Goal: Task Accomplishment & Management: Use online tool/utility

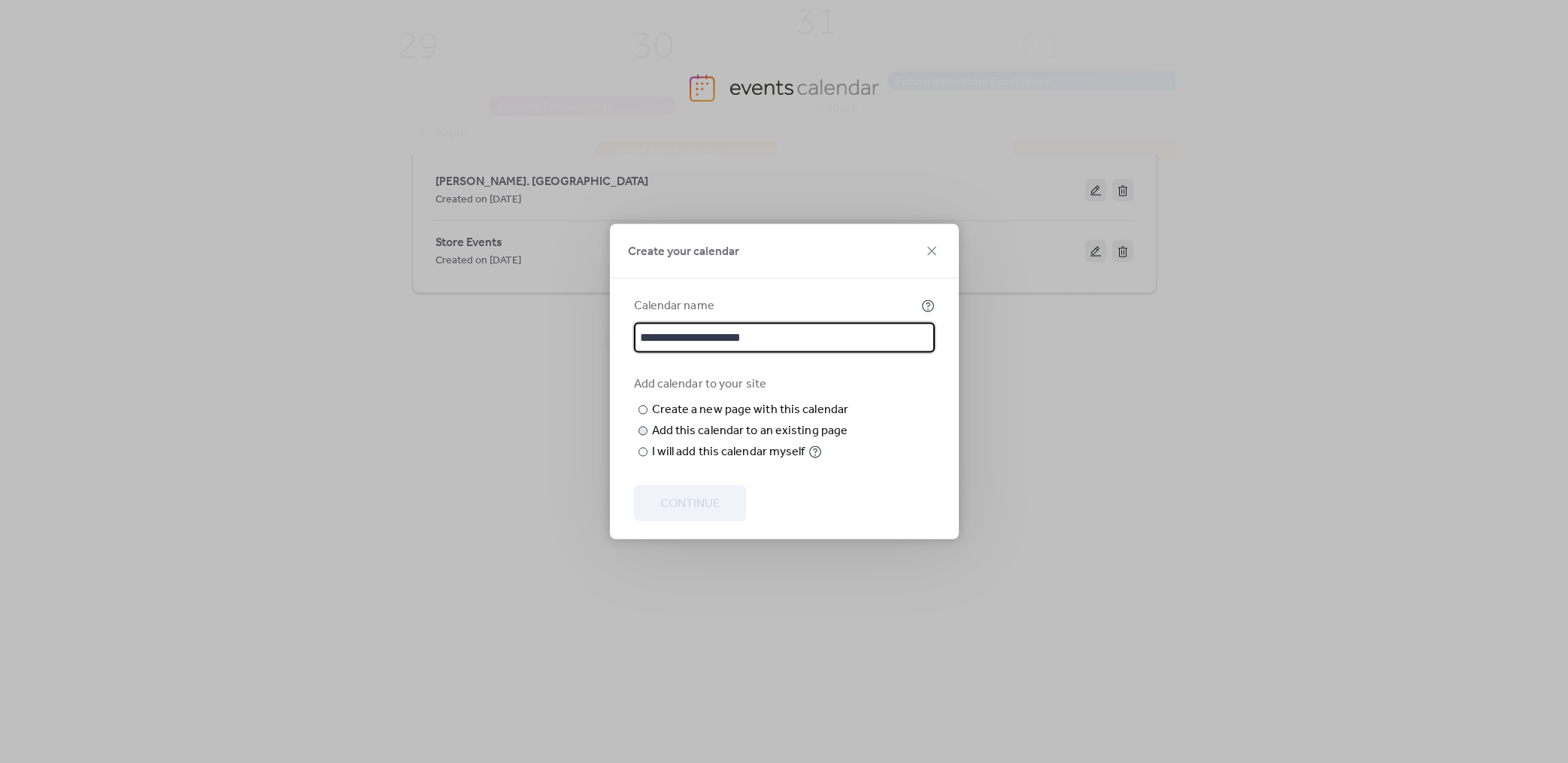
type input "**********"
click at [717, 440] on div "Add this calendar to an existing page" at bounding box center [750, 431] width 196 height 18
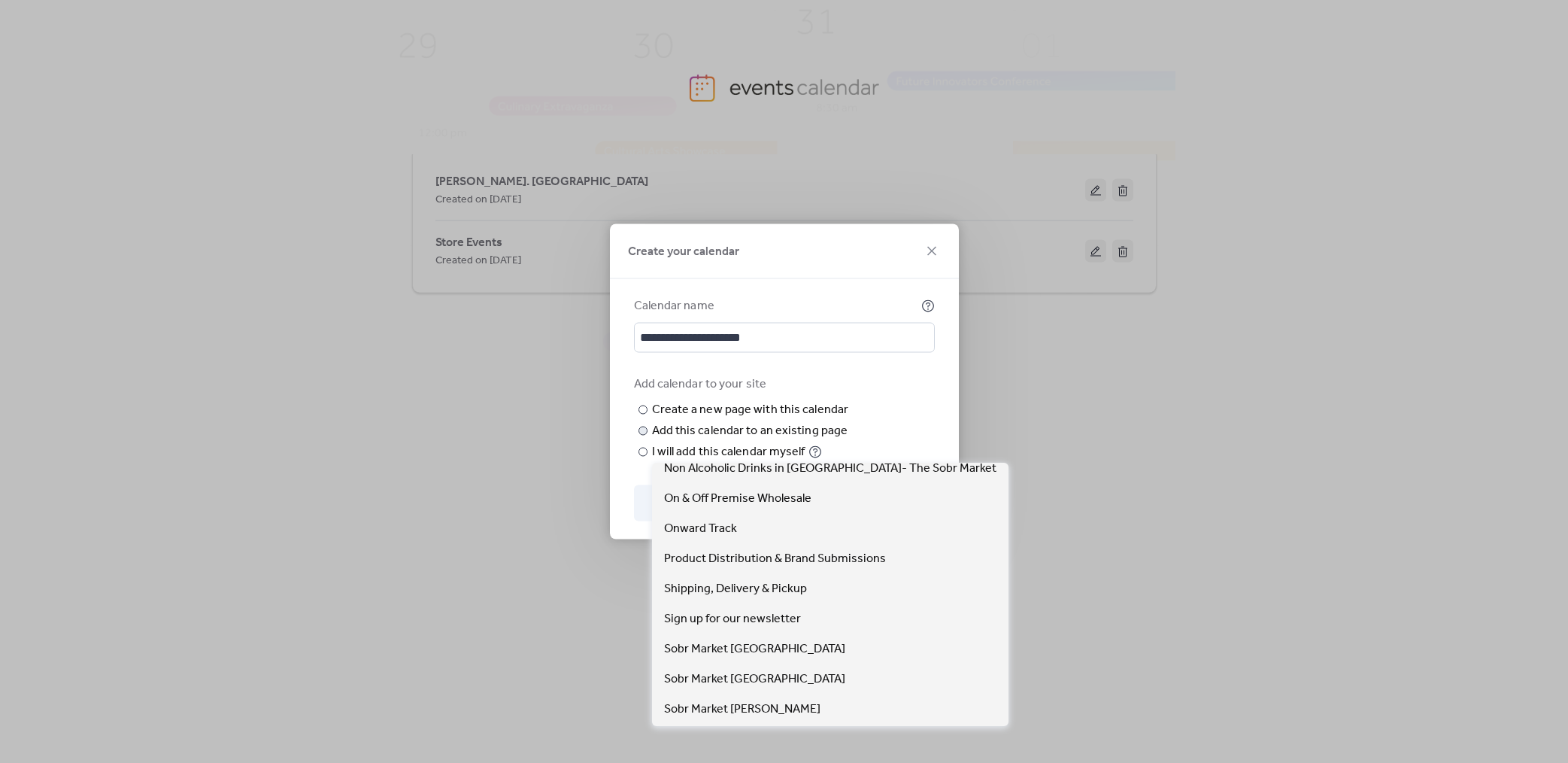
scroll to position [342, 0]
click at [0, 0] on div "Choose existing page Choose page" at bounding box center [0, 0] width 0 height 0
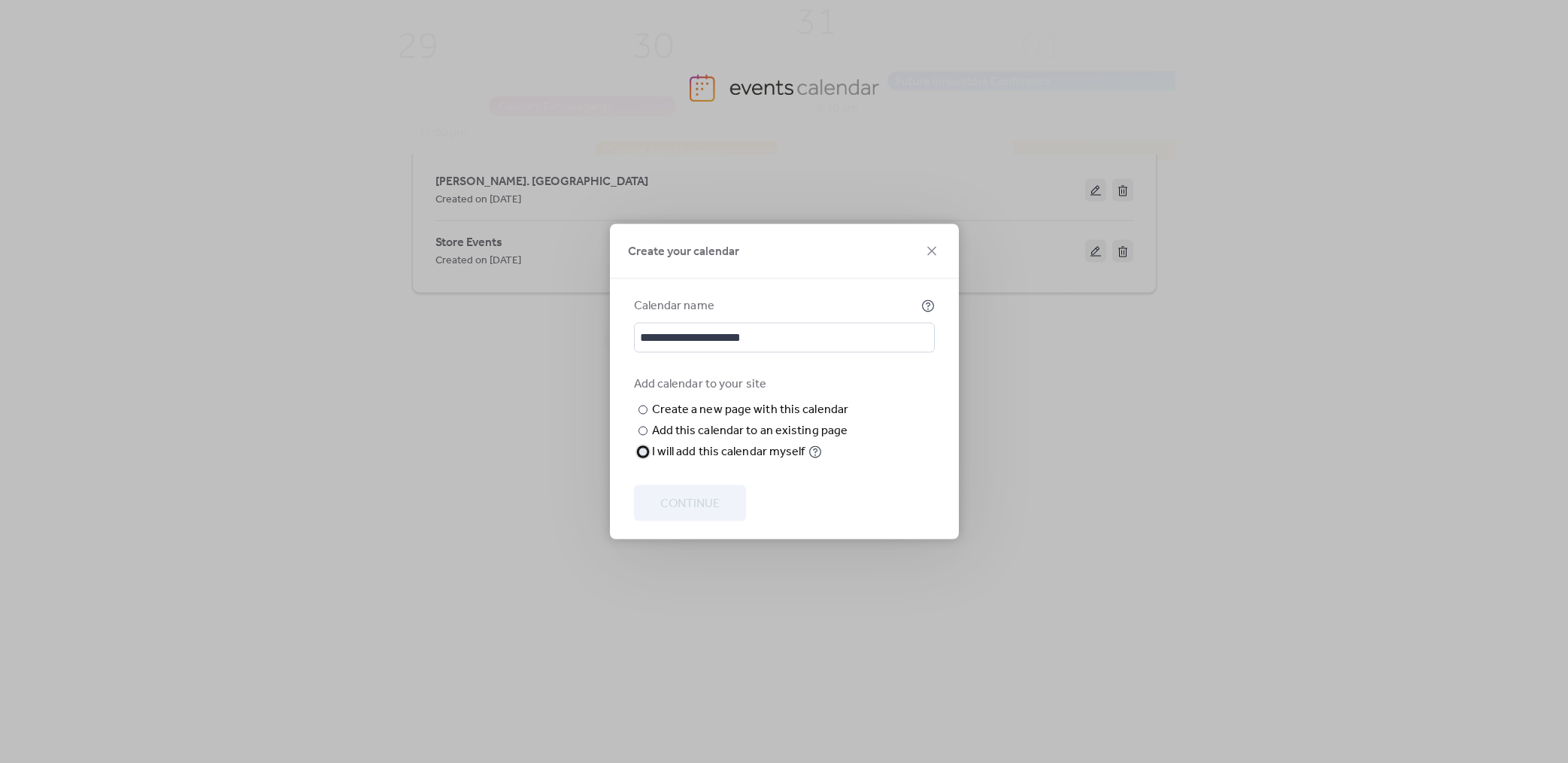
click at [641, 456] on div at bounding box center [642, 452] width 9 height 9
click at [703, 499] on span "Continue" at bounding box center [690, 505] width 59 height 18
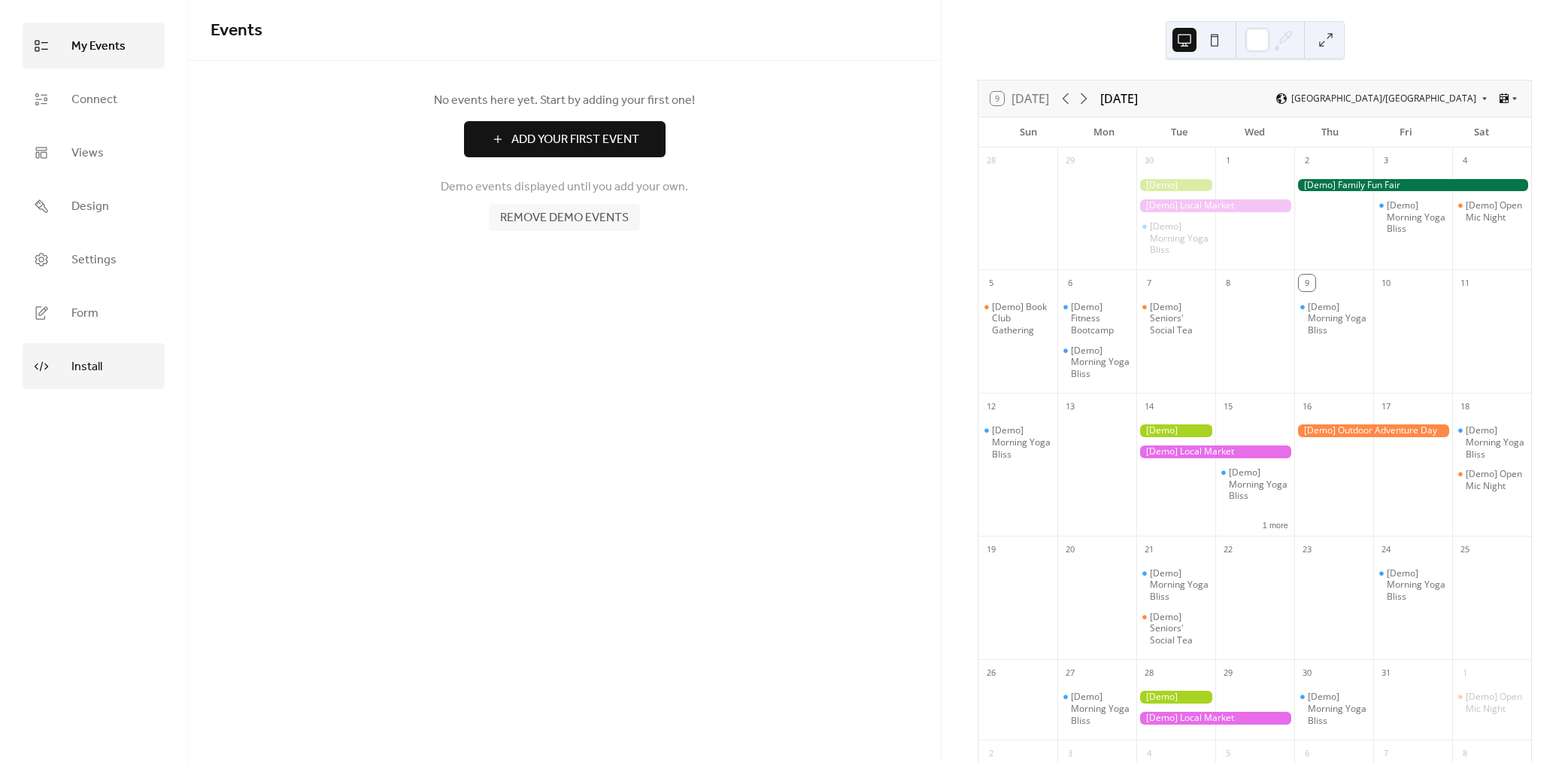
click at [87, 373] on span "Install" at bounding box center [86, 367] width 31 height 23
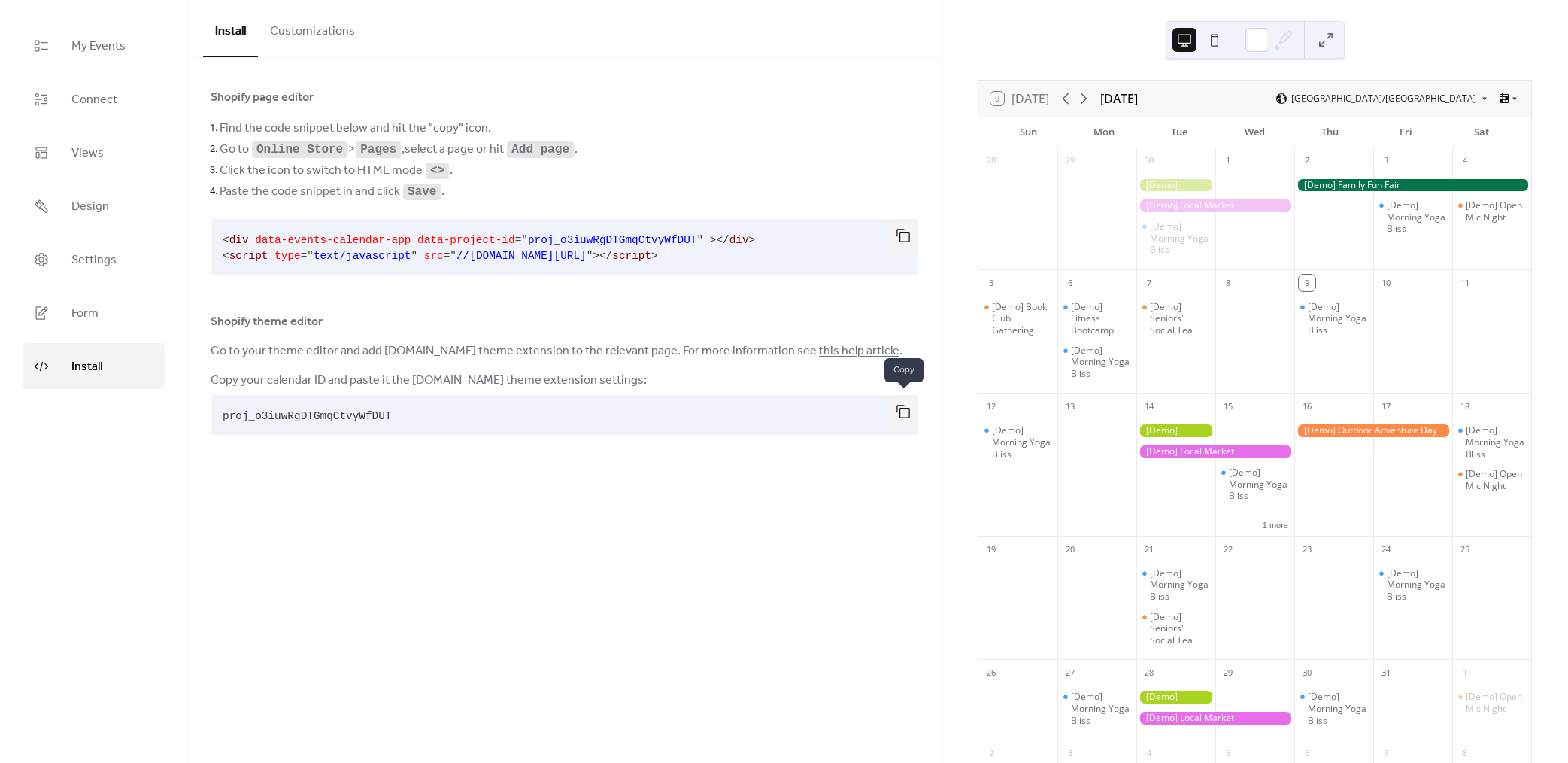
click at [910, 410] on button "button" at bounding box center [903, 411] width 30 height 33
click at [99, 60] on link "My Events" at bounding box center [93, 45] width 142 height 46
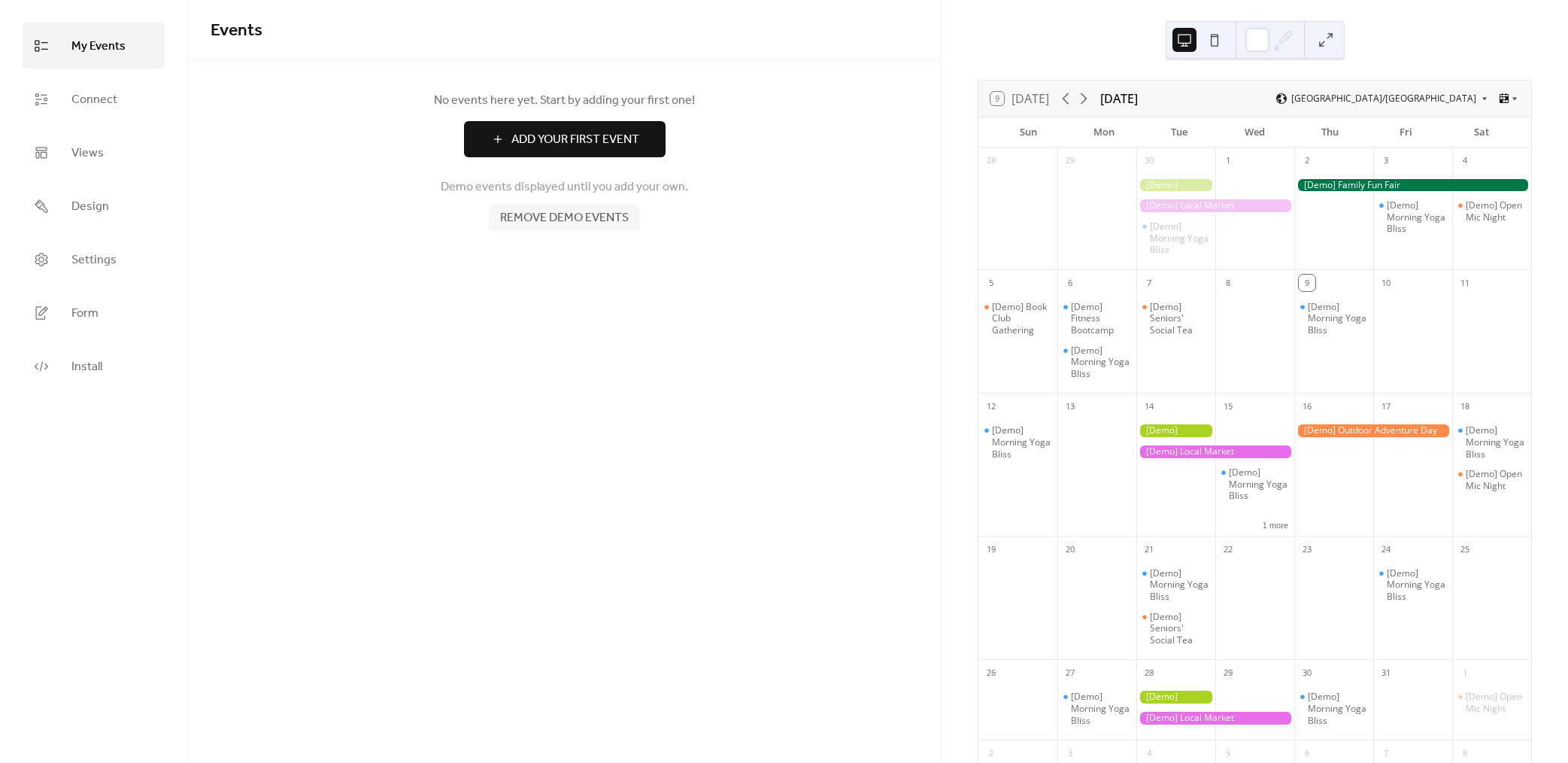
click at [601, 218] on span "Remove demo events" at bounding box center [564, 219] width 129 height 18
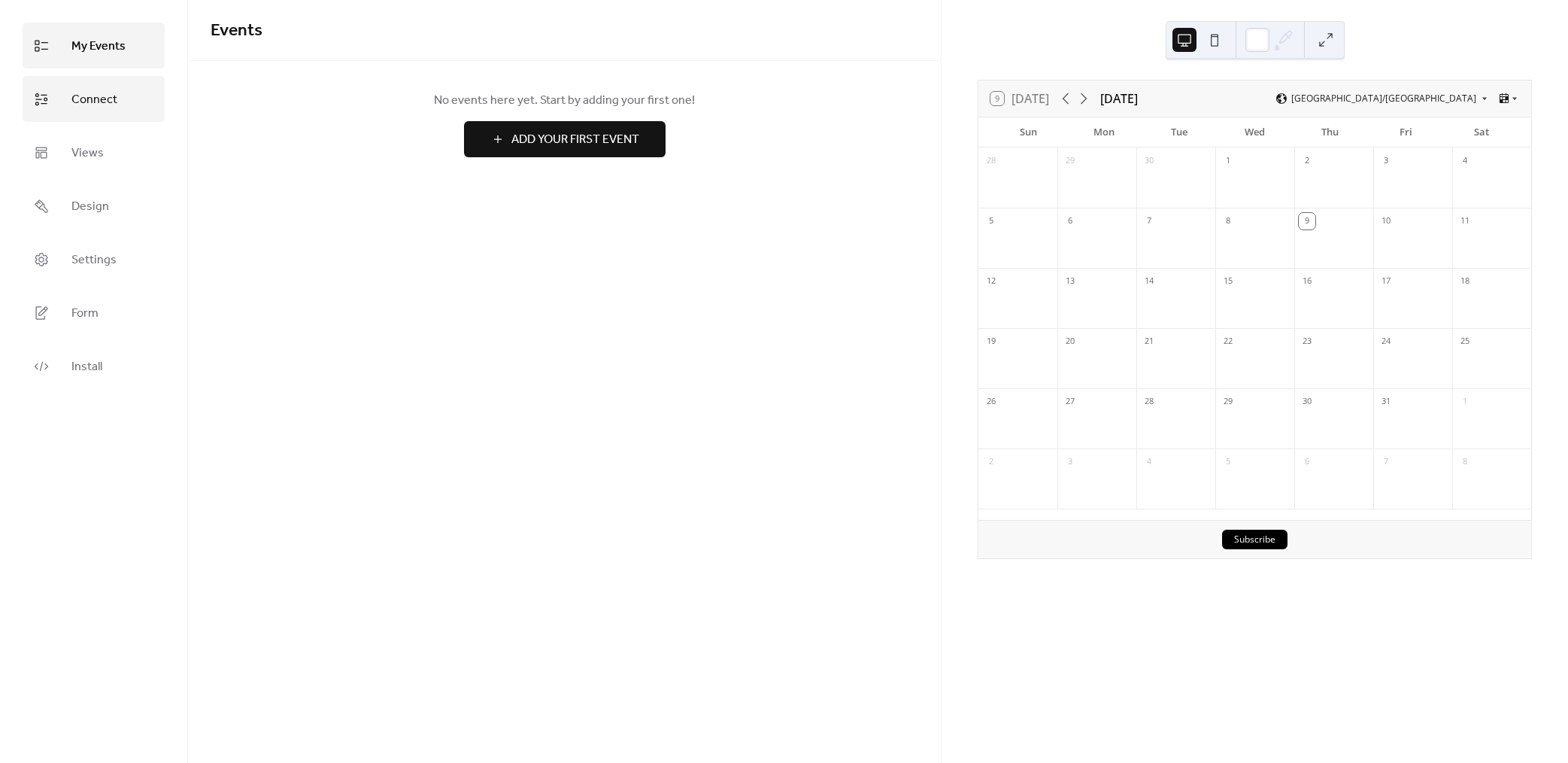
click at [106, 104] on span "Connect" at bounding box center [94, 100] width 46 height 23
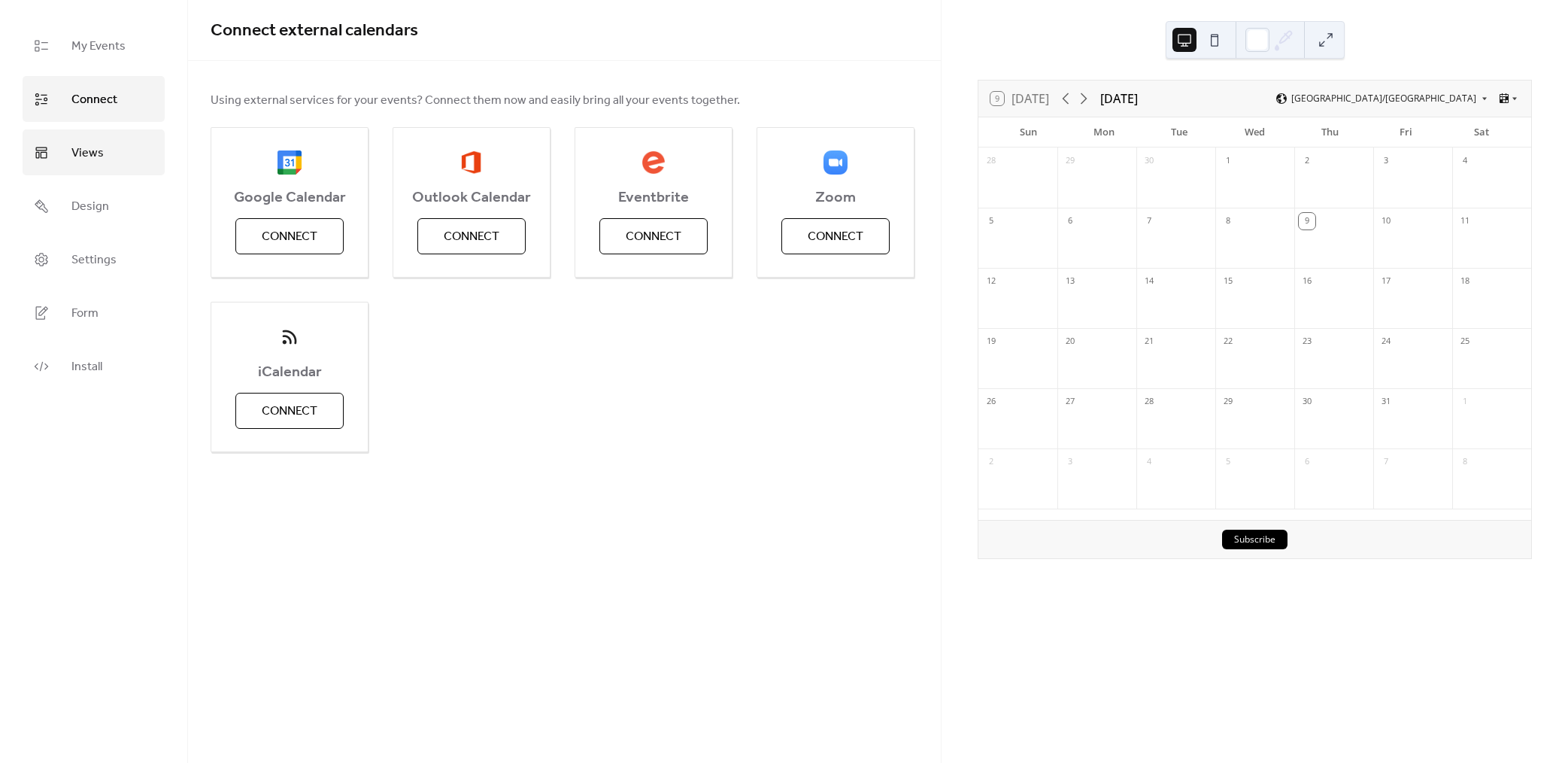
click at [98, 142] on span "Views" at bounding box center [87, 153] width 32 height 23
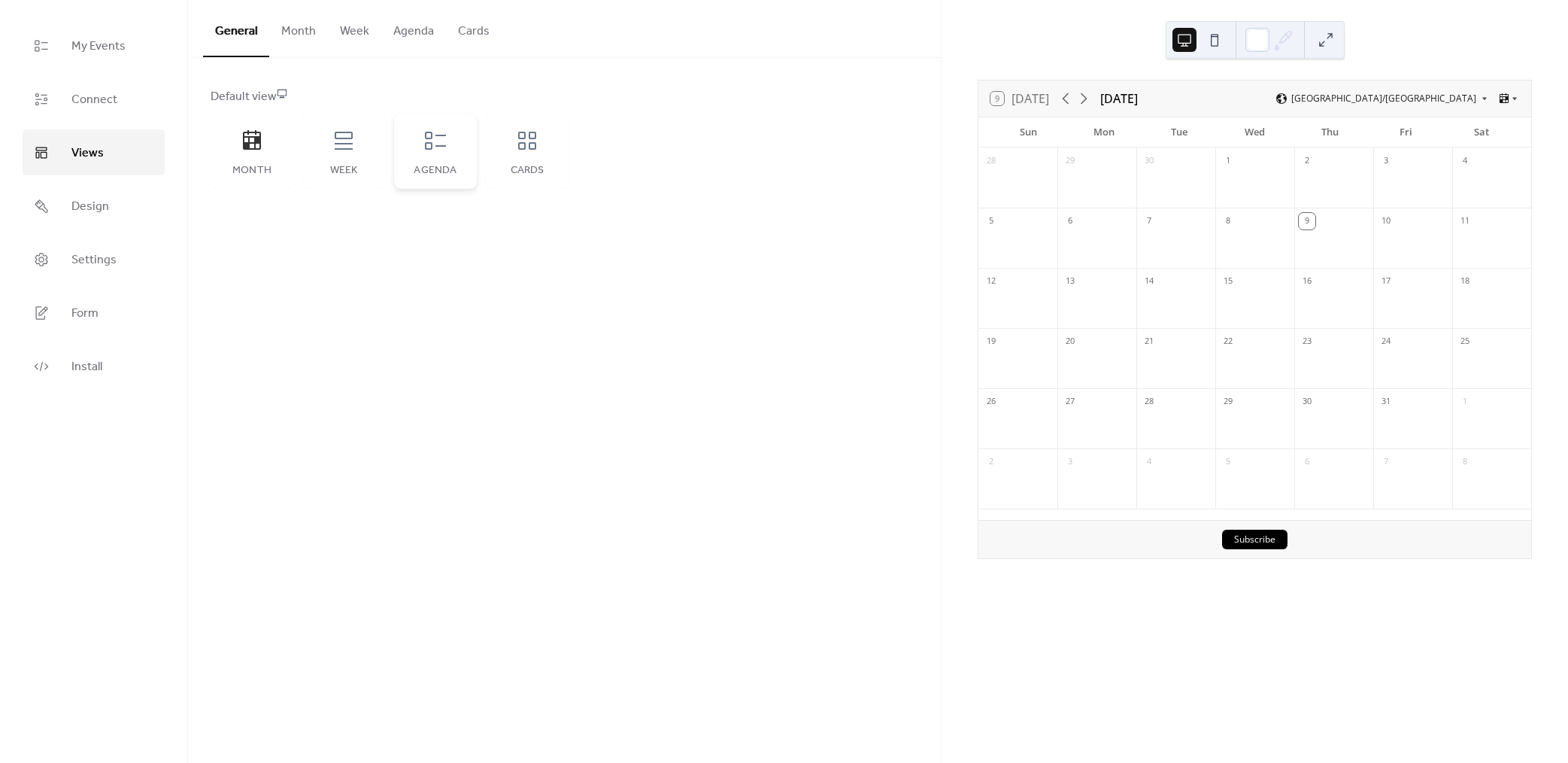
click at [430, 146] on icon at bounding box center [435, 140] width 24 height 24
click at [92, 40] on span "My Events" at bounding box center [98, 47] width 54 height 23
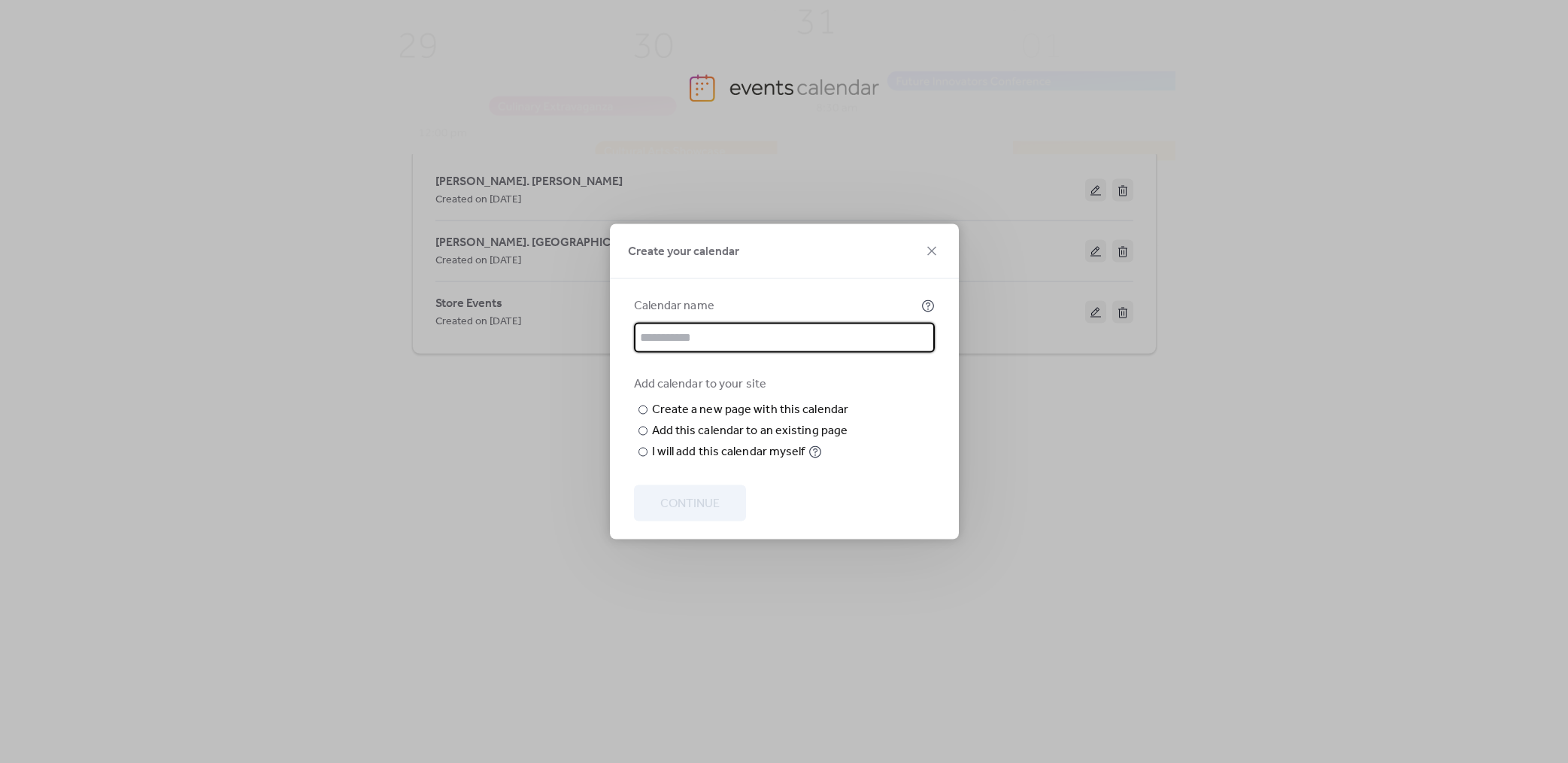
click at [668, 322] on input "text" at bounding box center [784, 337] width 301 height 30
type input "**********"
click at [676, 461] on div "I will add this calendar myself" at bounding box center [729, 452] width 154 height 18
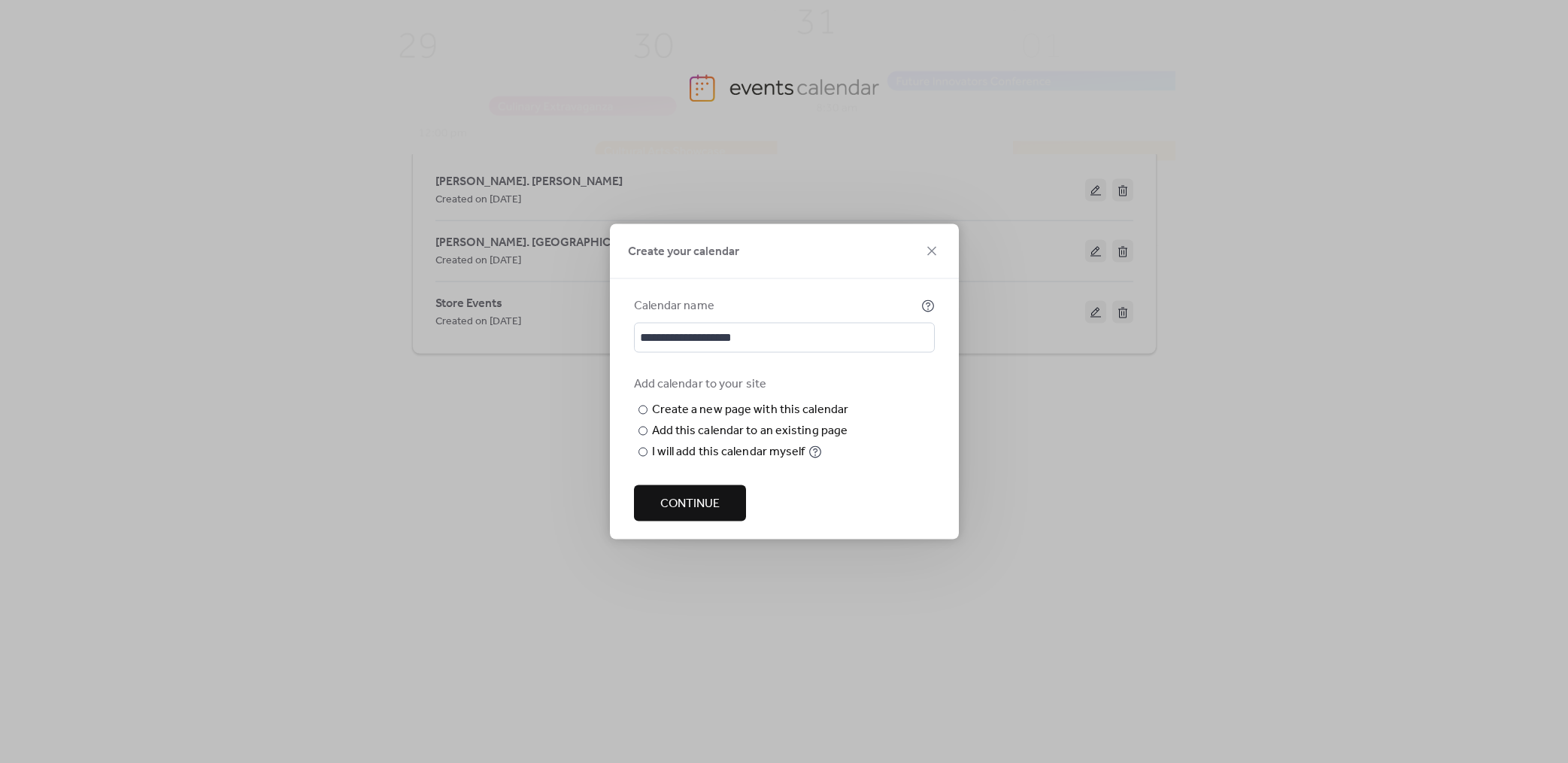
click at [677, 495] on span "Continue" at bounding box center [690, 505] width 59 height 18
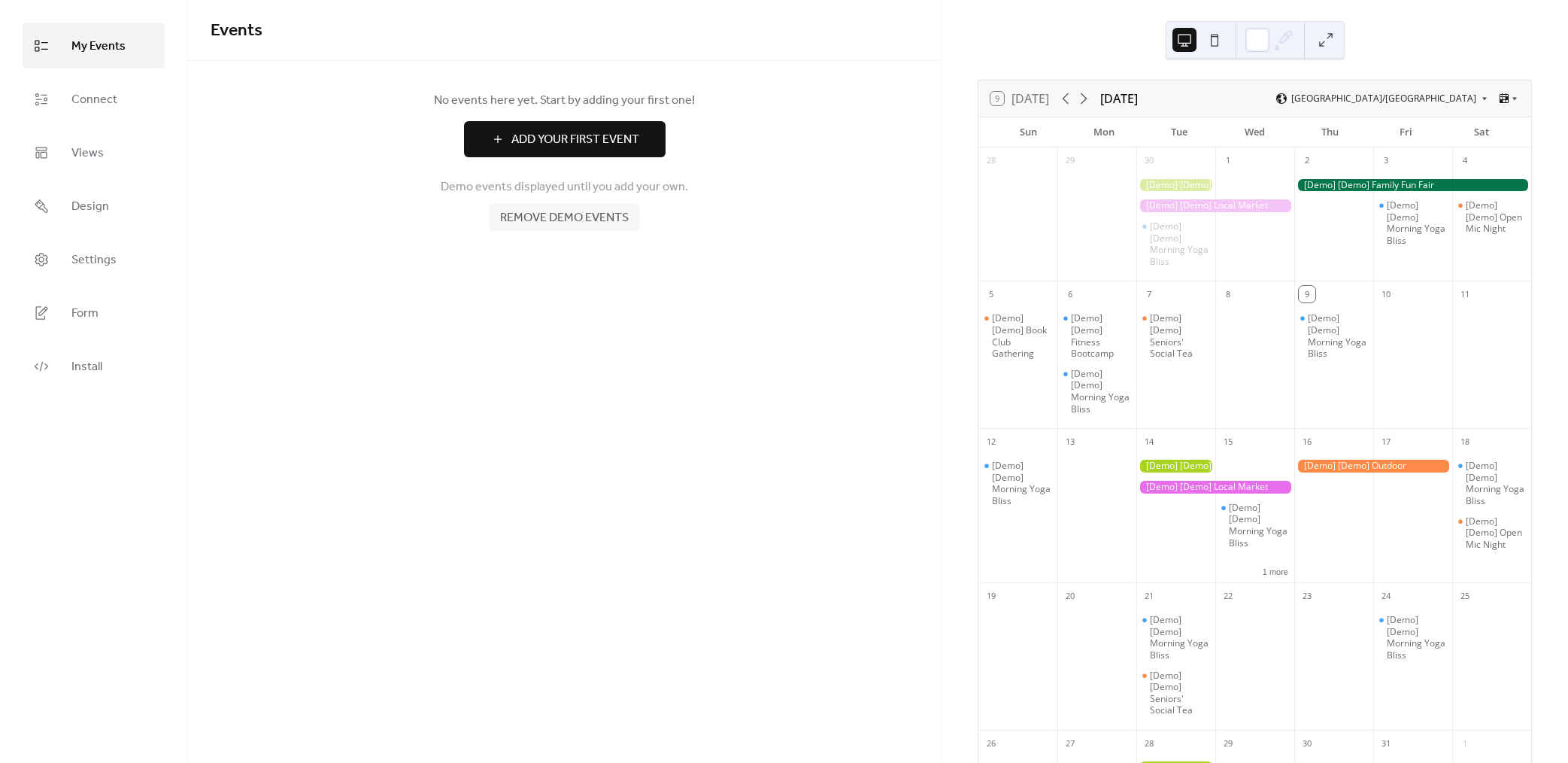
click at [558, 219] on span "Remove demo events" at bounding box center [564, 219] width 129 height 18
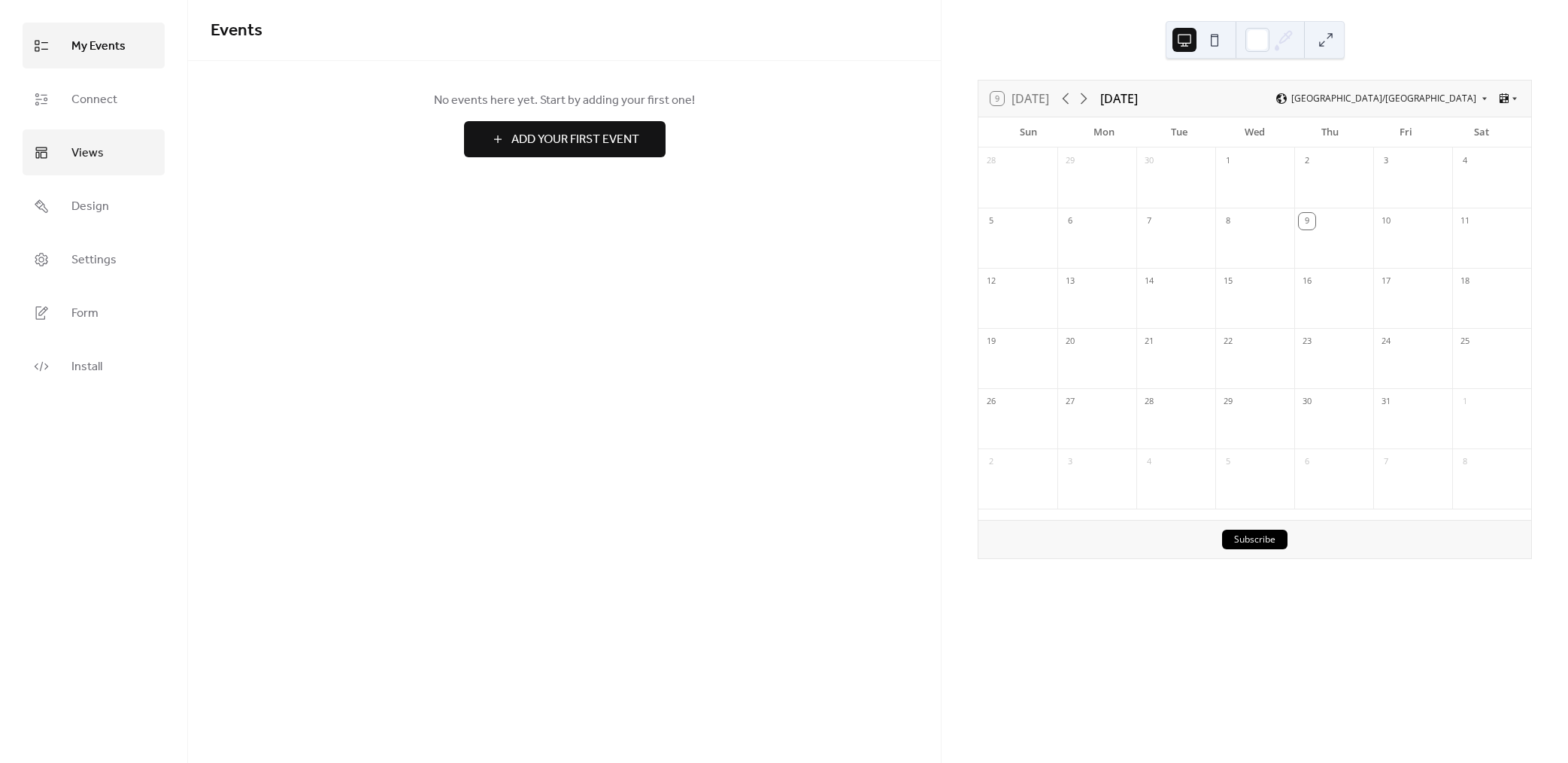
click at [135, 160] on link "Views" at bounding box center [93, 152] width 142 height 46
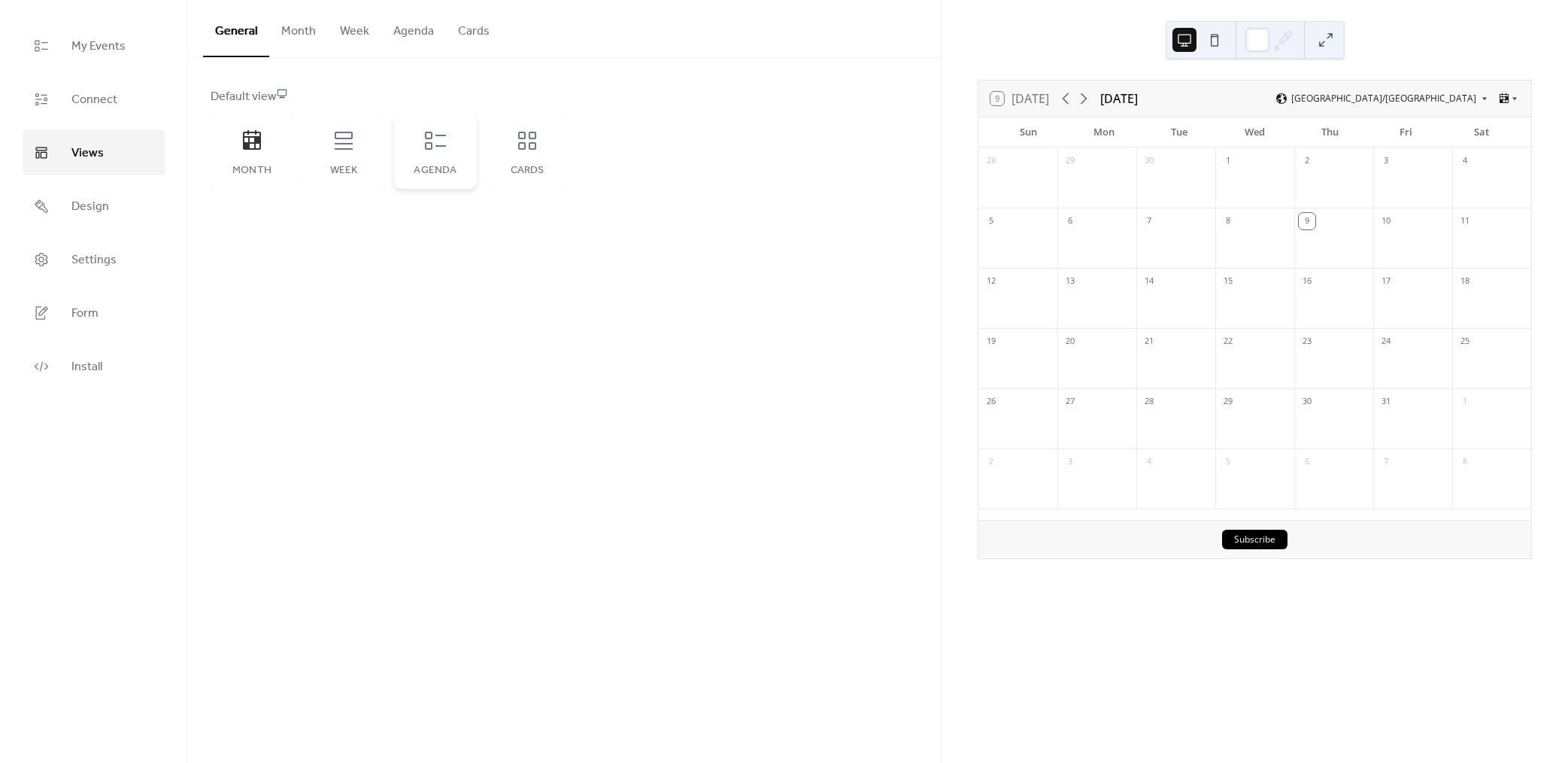
click at [450, 152] on div "Agenda" at bounding box center [435, 151] width 83 height 76
click at [91, 223] on link "Design" at bounding box center [93, 205] width 142 height 46
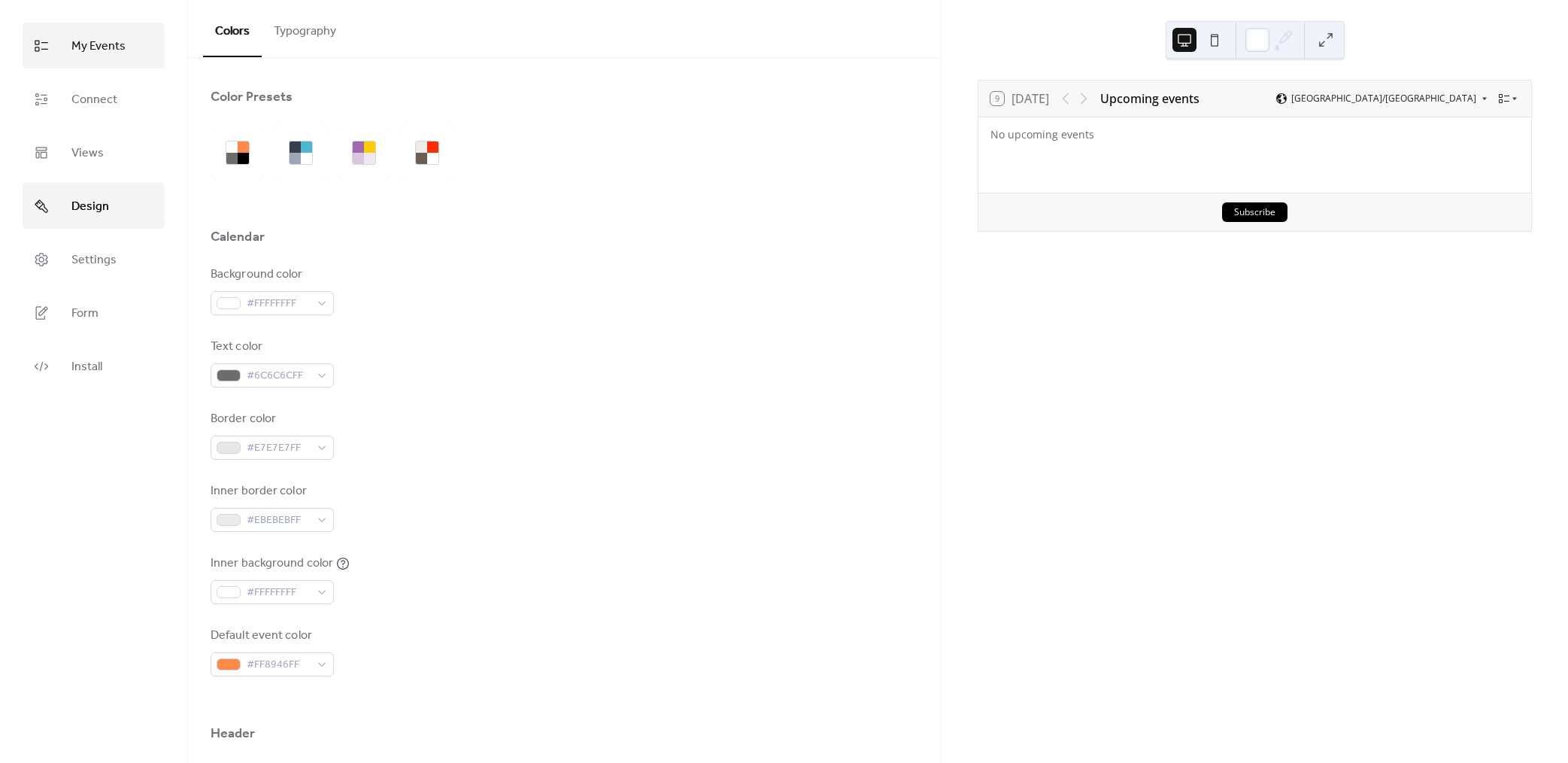
click at [99, 60] on link "My Events" at bounding box center [93, 45] width 142 height 46
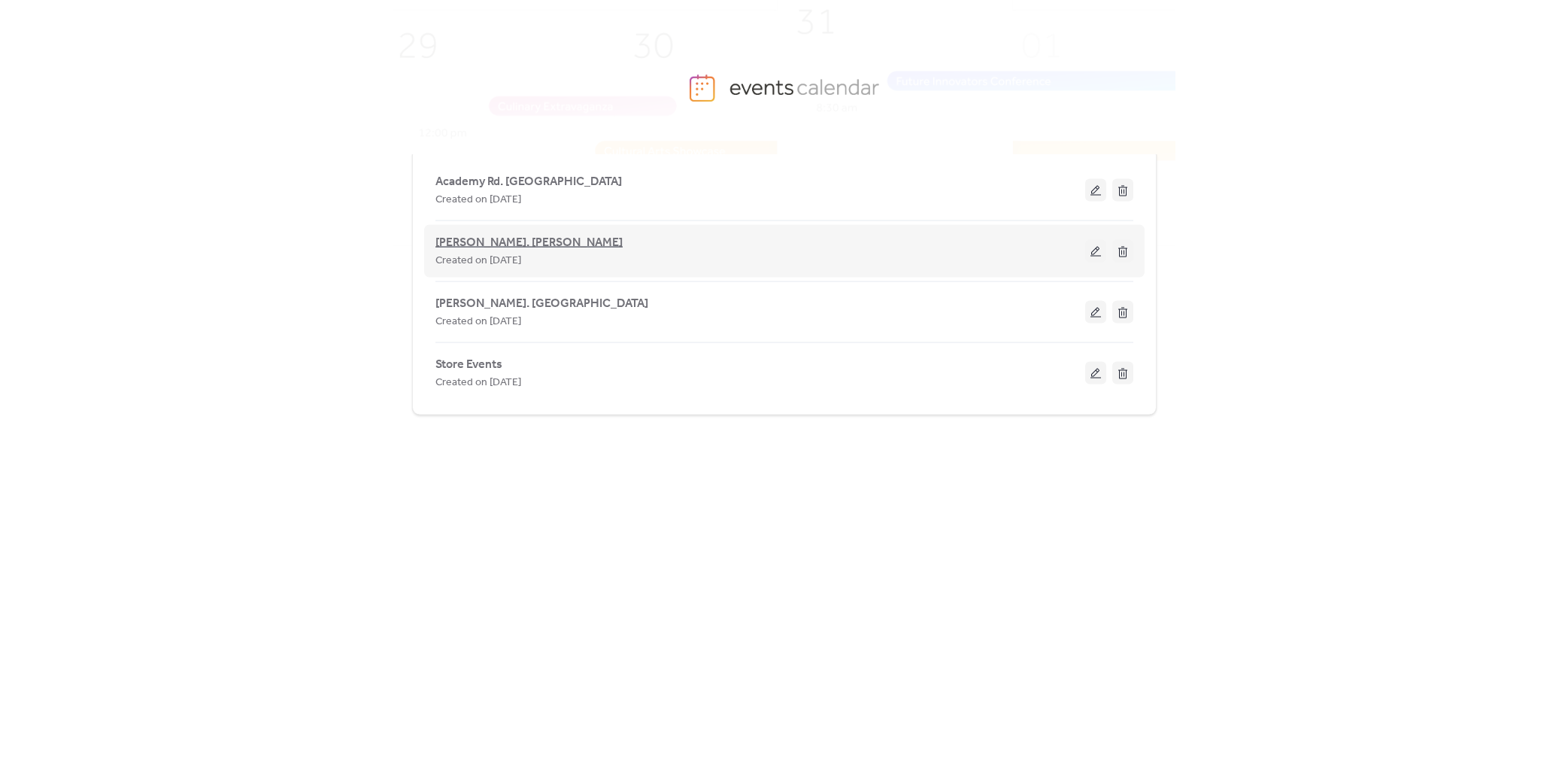
click at [511, 247] on span "[PERSON_NAME]. [PERSON_NAME]" at bounding box center [528, 243] width 187 height 18
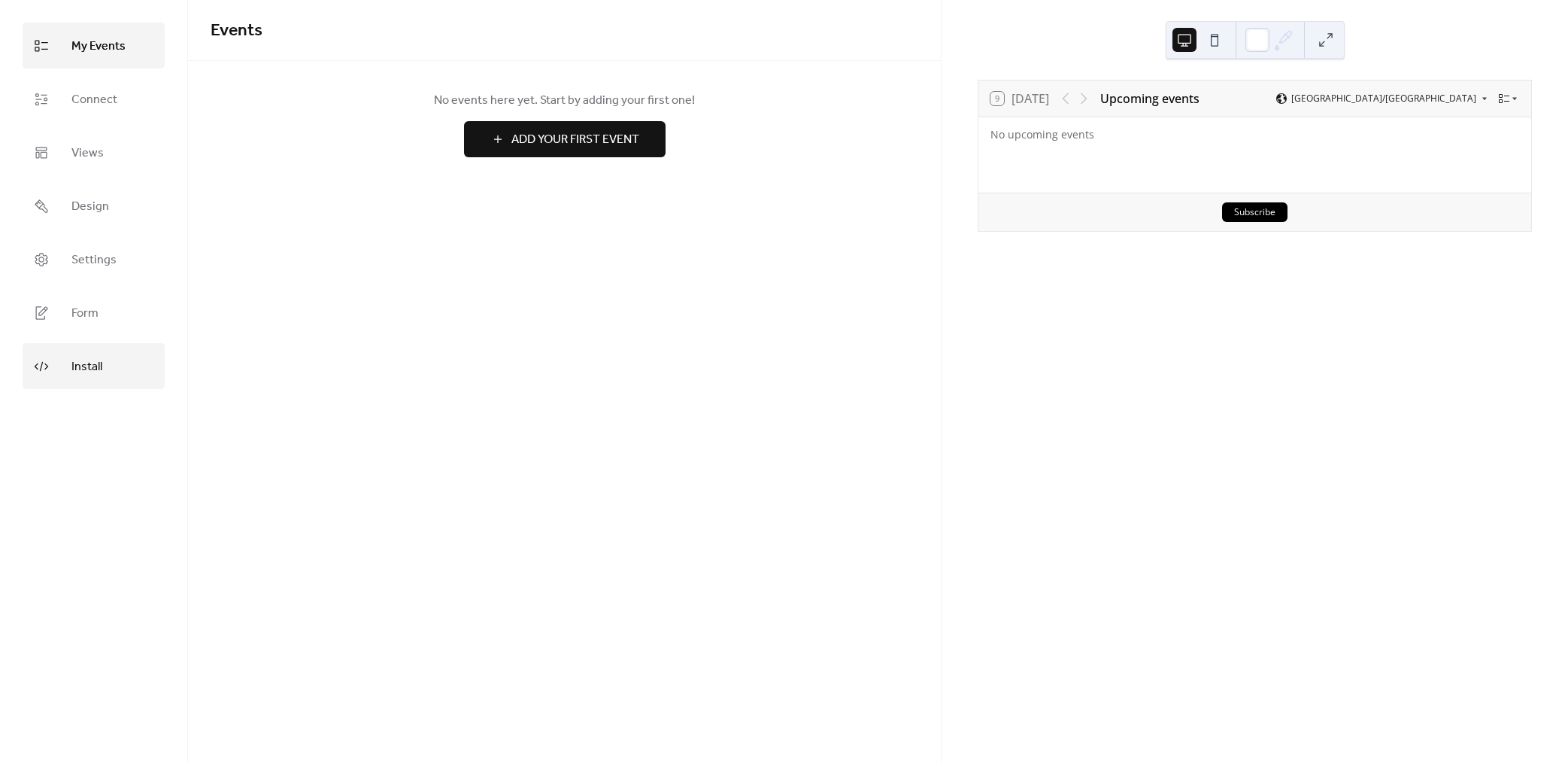
click at [91, 381] on link "Install" at bounding box center [93, 366] width 142 height 46
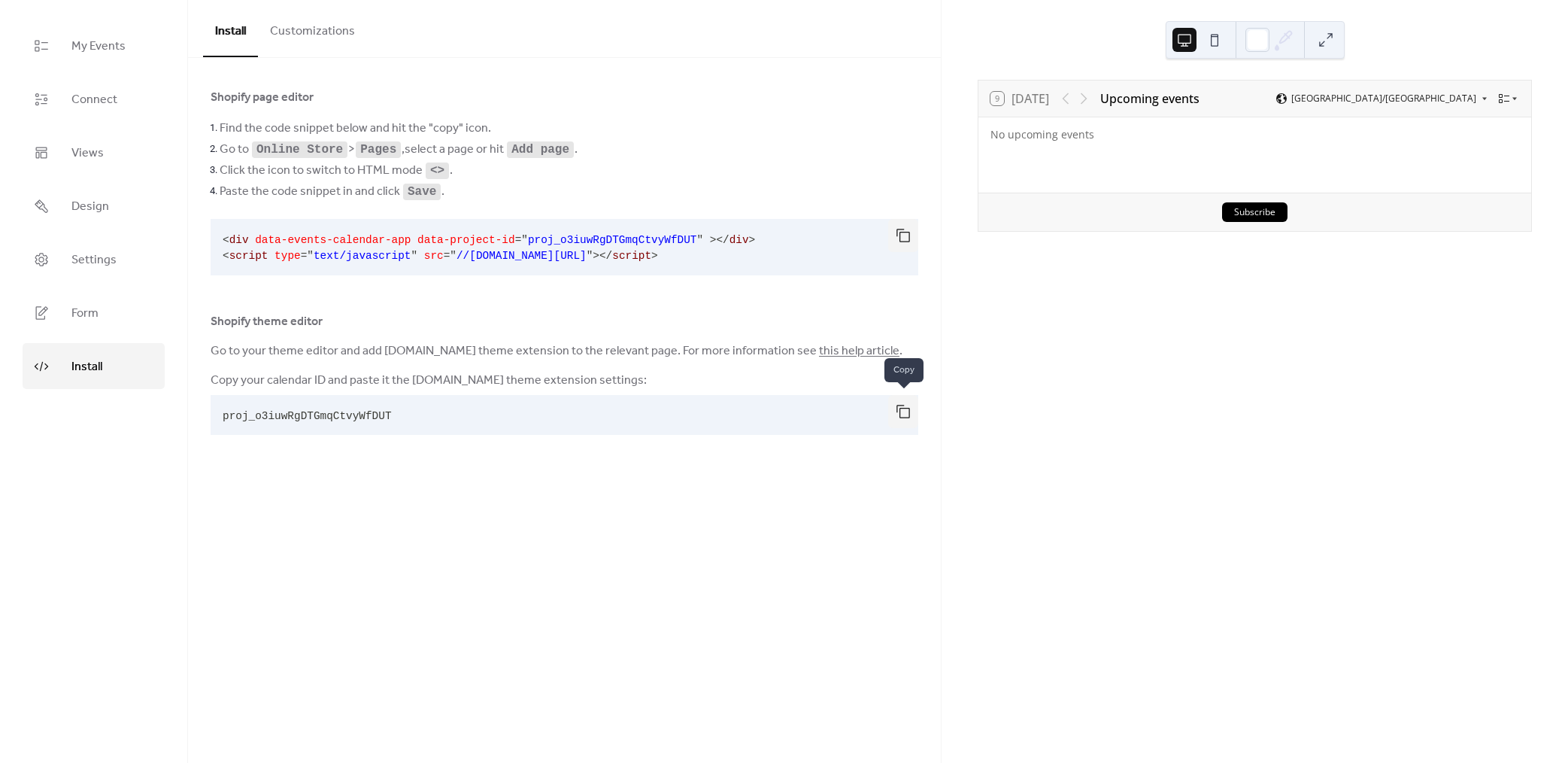
click at [897, 414] on button "button" at bounding box center [903, 411] width 30 height 33
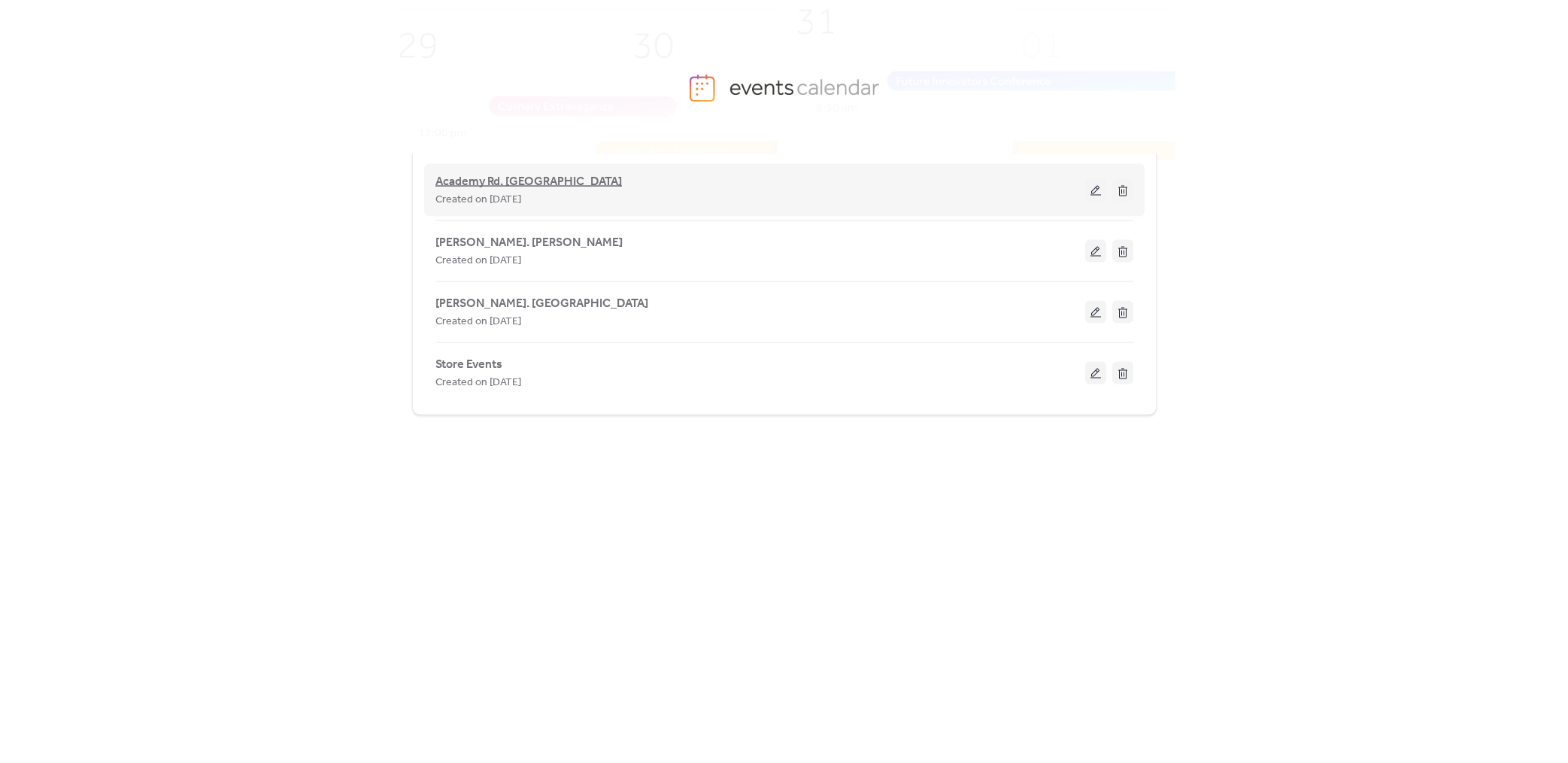
click at [523, 181] on span "Academy Rd. [GEOGRAPHIC_DATA]" at bounding box center [528, 182] width 186 height 18
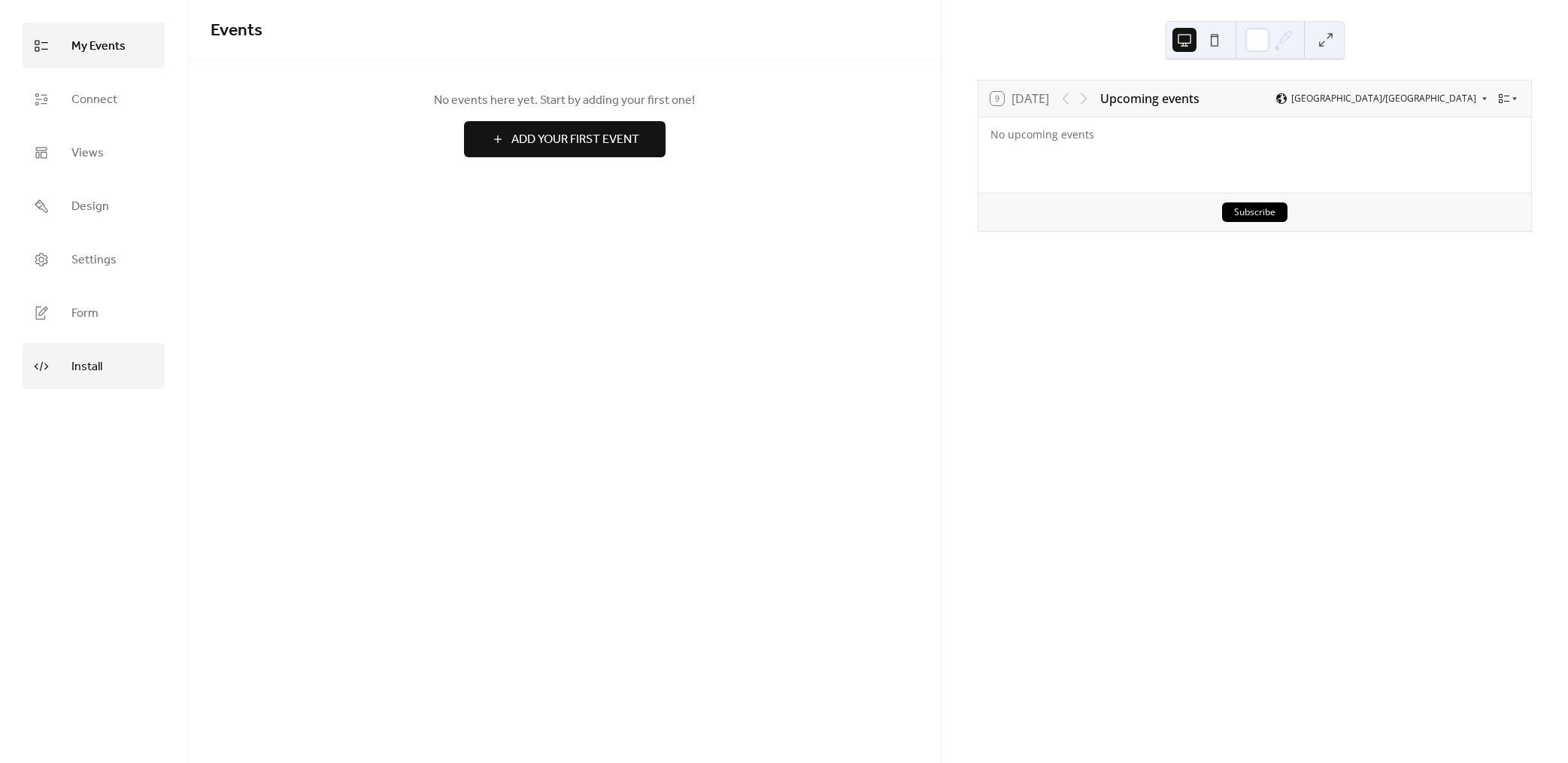
click at [112, 374] on link "Install" at bounding box center [93, 366] width 142 height 46
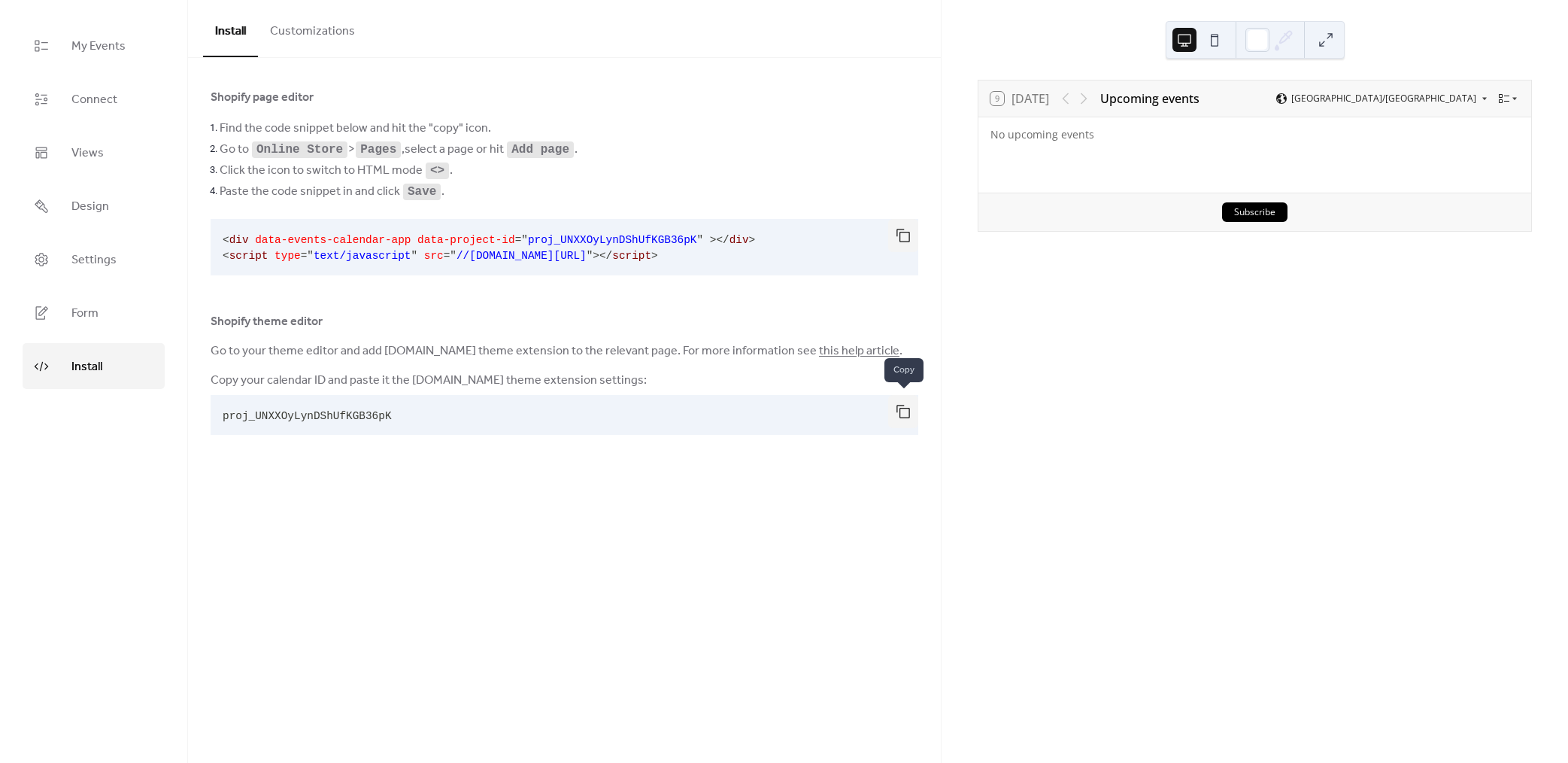
click at [904, 405] on button "button" at bounding box center [903, 411] width 30 height 33
